Goal: Download file/media

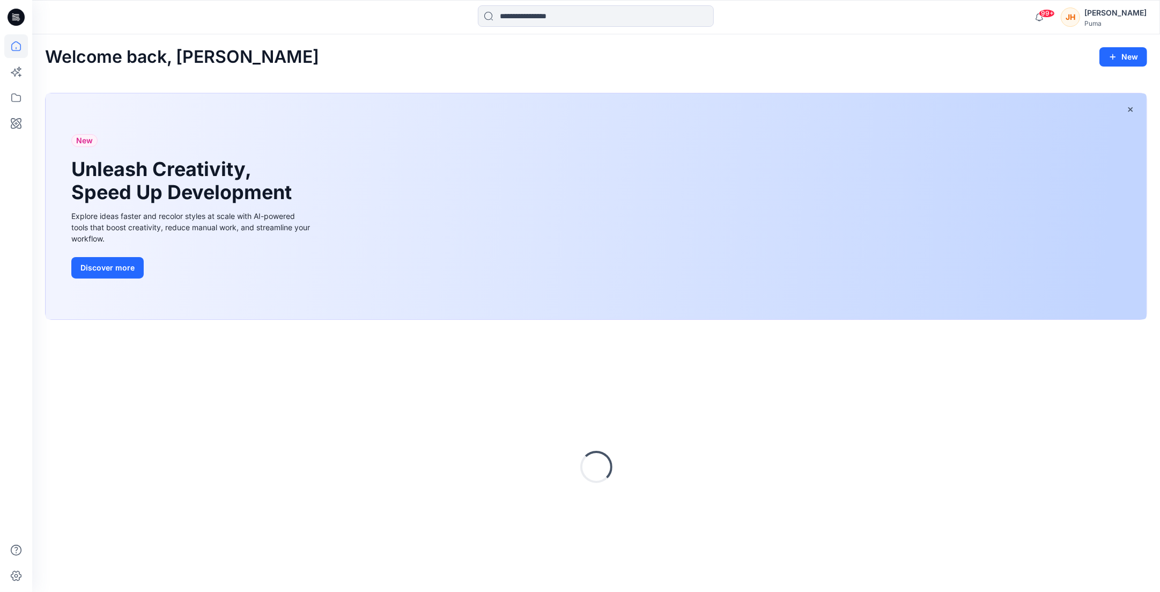
click at [1108, 24] on div "Puma" at bounding box center [1116, 23] width 62 height 8
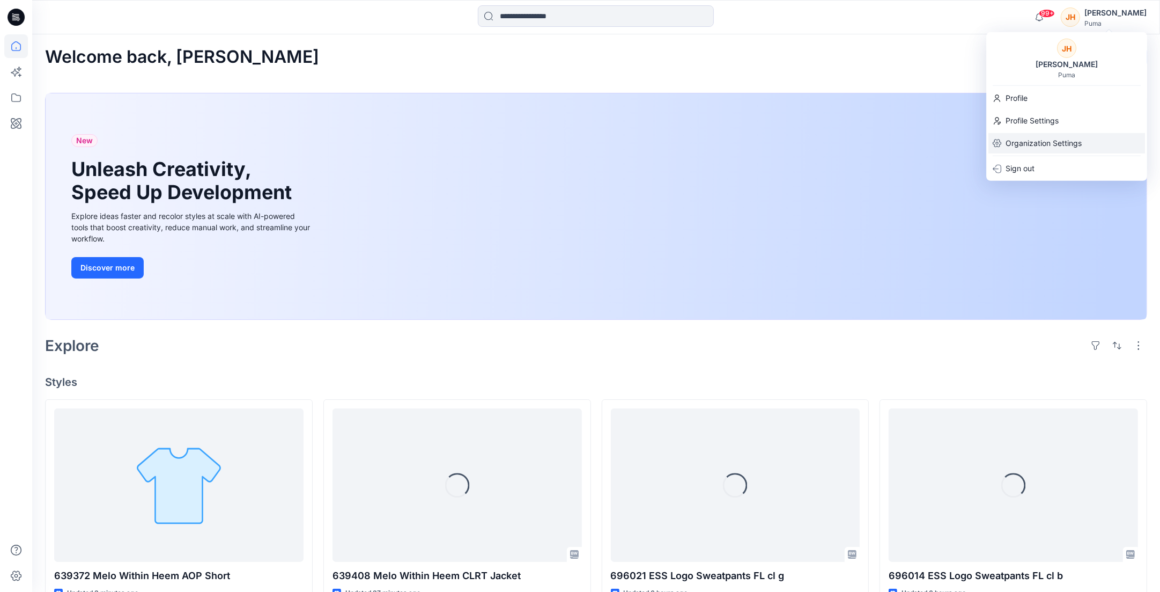
click at [1054, 137] on p "Organization Settings" at bounding box center [1044, 143] width 76 height 20
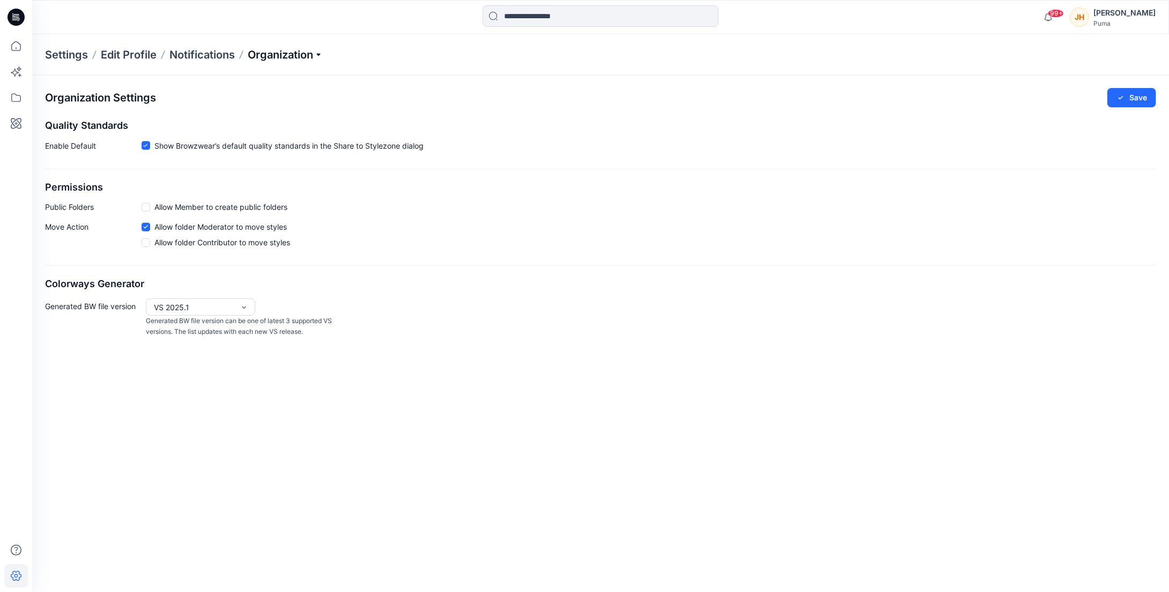
click at [293, 56] on p "Organization" at bounding box center [285, 54] width 75 height 15
click at [417, 55] on div "Settings Edit Profile Notifications Organization Invite/Edit Users Edit Status …" at bounding box center [600, 54] width 1137 height 41
click at [1107, 27] on div "[PERSON_NAME]" at bounding box center [1125, 16] width 62 height 21
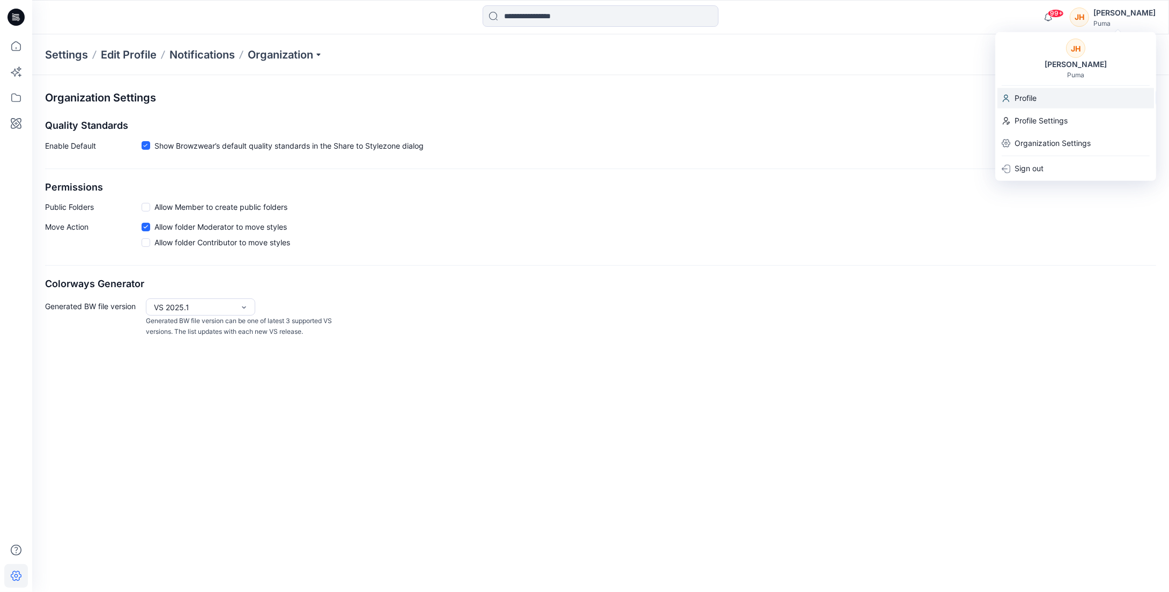
click at [1053, 94] on div "Profile" at bounding box center [1076, 98] width 157 height 20
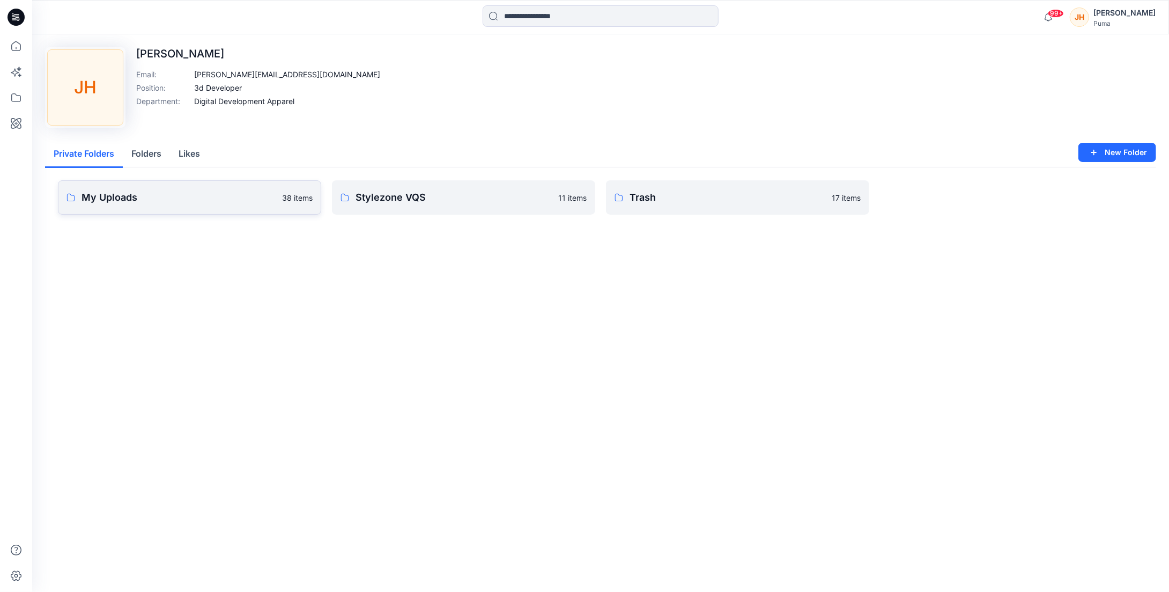
click at [194, 197] on p "My Uploads" at bounding box center [179, 197] width 194 height 15
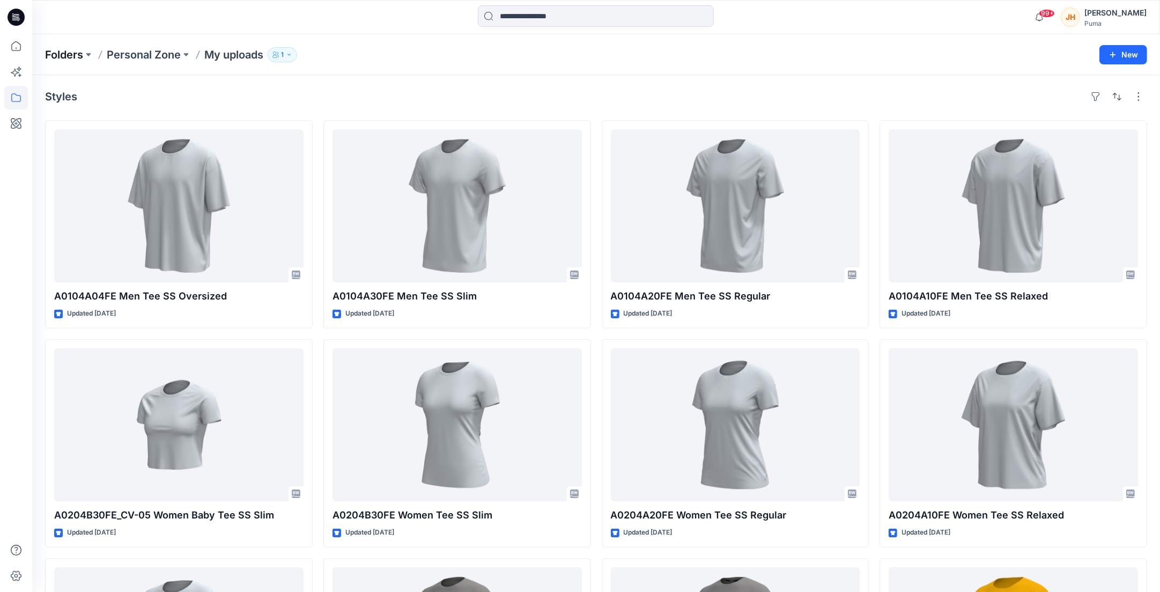
click at [67, 57] on p "Folders" at bounding box center [64, 54] width 38 height 15
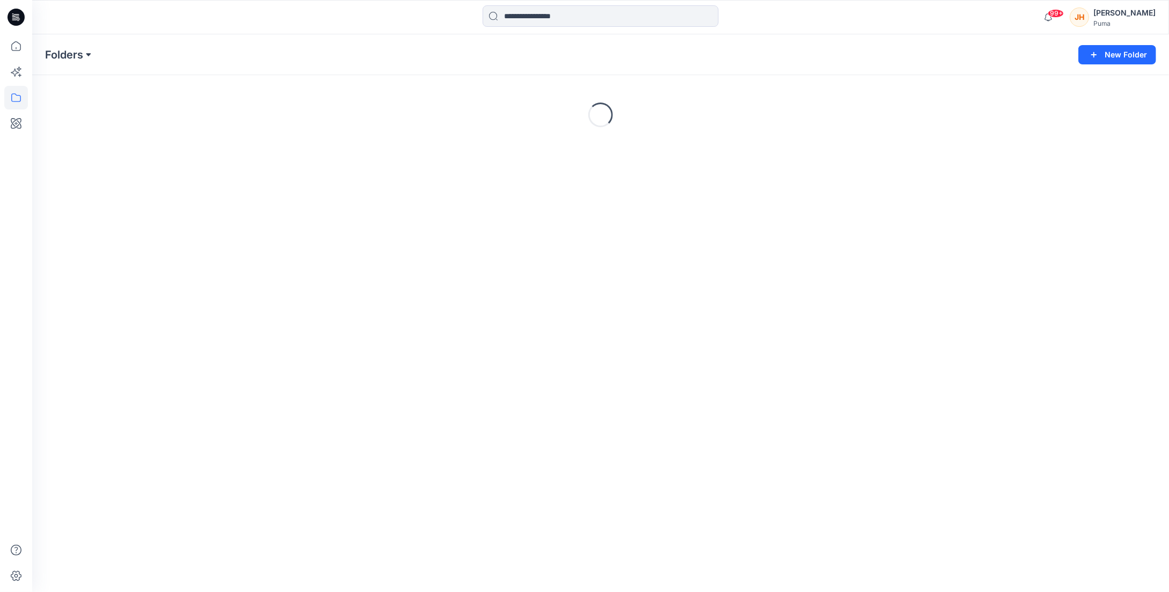
click at [84, 53] on button at bounding box center [88, 54] width 11 height 15
click at [96, 175] on p "Basic Blocks" at bounding box center [76, 173] width 44 height 13
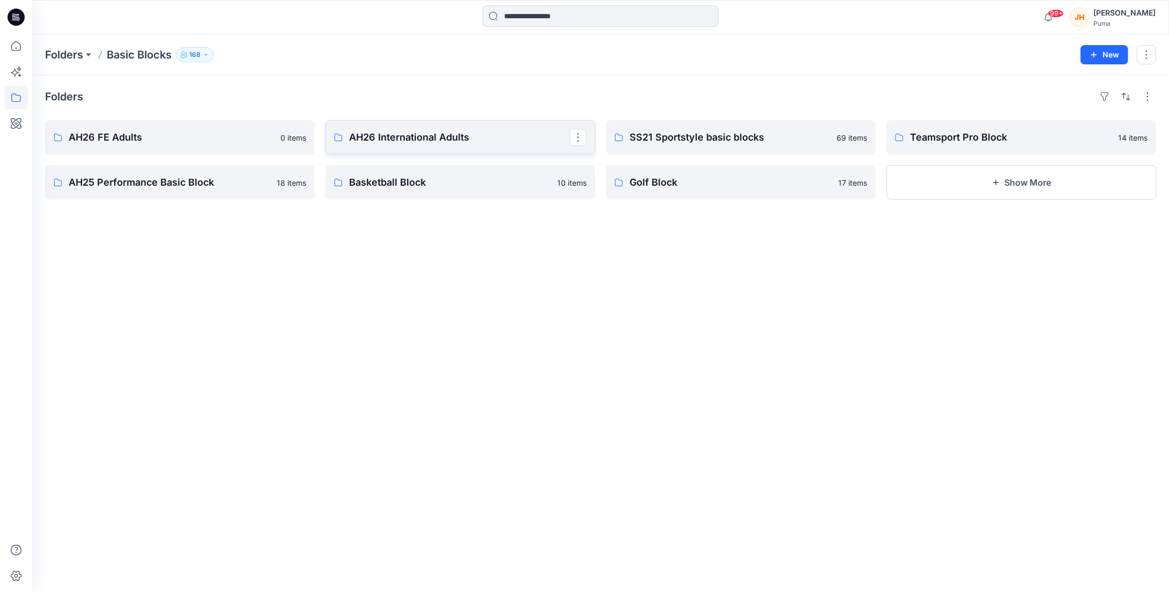
click at [406, 132] on p "AH26 International Adults" at bounding box center [459, 137] width 220 height 15
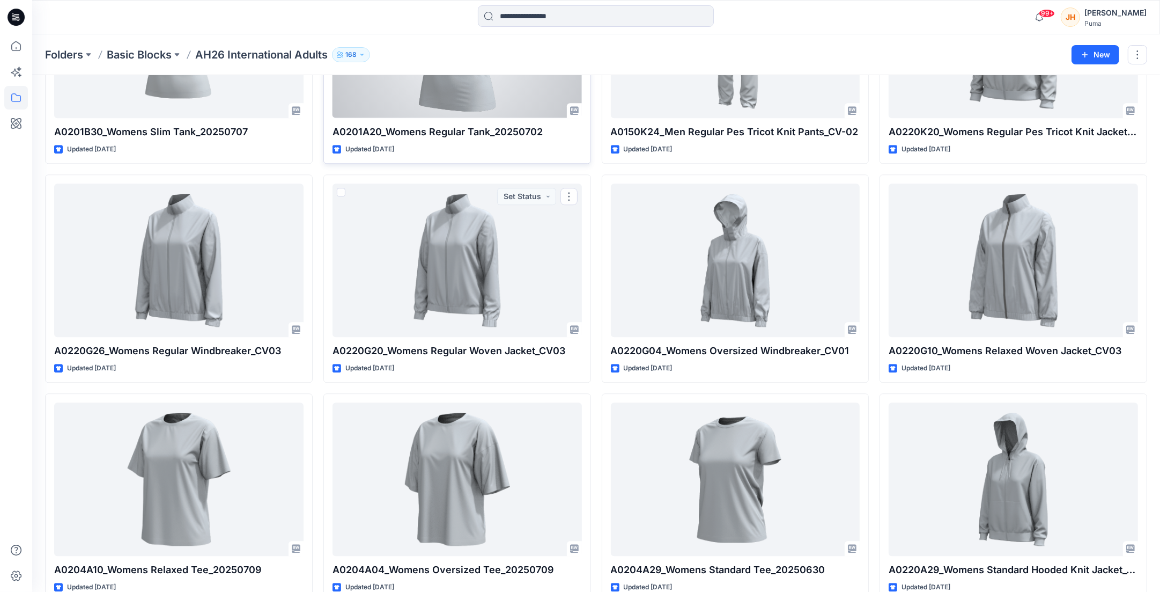
scroll to position [3208, 0]
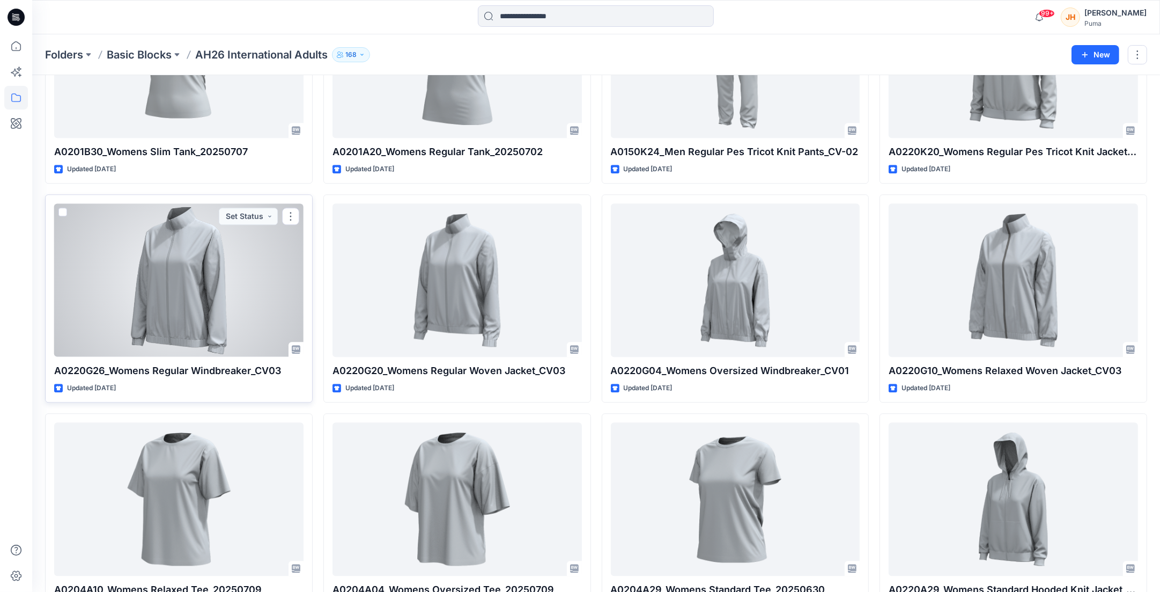
click at [135, 368] on p "A0220G26_Womens Regular Windbreaker_CV03" at bounding box center [178, 370] width 249 height 15
click at [167, 277] on div at bounding box center [178, 279] width 249 height 153
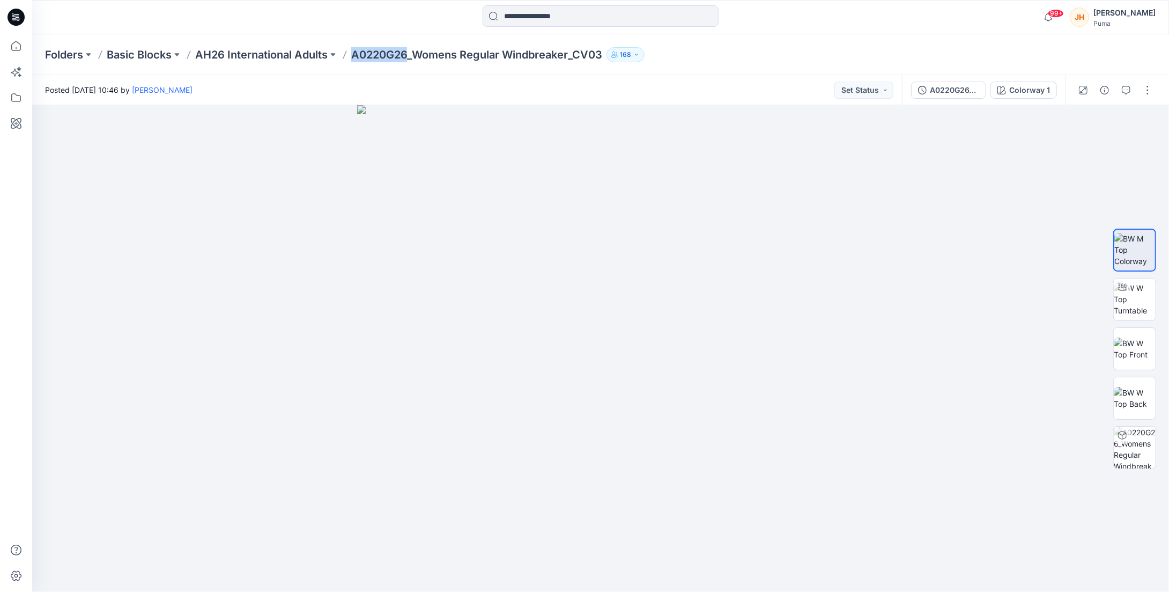
drag, startPoint x: 352, startPoint y: 49, endPoint x: 409, endPoint y: 56, distance: 57.4
click at [409, 56] on div "Folders Basic Blocks AH26 International Adults A0220G26_Womens Regular Windbrea…" at bounding box center [559, 54] width 1028 height 15
copy p "A0220G26"
click at [719, 77] on div "Posted [DATE] 10:46 by [PERSON_NAME] Set Status" at bounding box center [467, 90] width 870 height 30
click at [969, 91] on div "A0220G26_Womens Regular Windbreaker_CV03" at bounding box center [954, 90] width 49 height 12
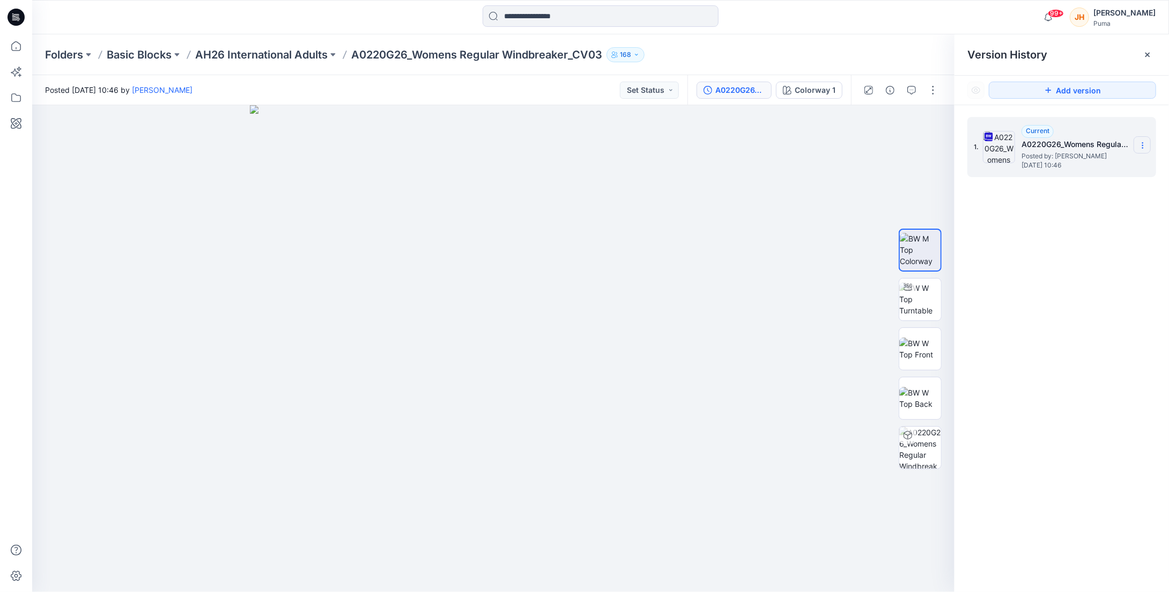
click at [1139, 147] on icon at bounding box center [1143, 145] width 9 height 9
click at [1115, 172] on span "Download Source BW File" at bounding box center [1089, 166] width 90 height 13
